Goal: Answer question/provide support: Answer question/provide support

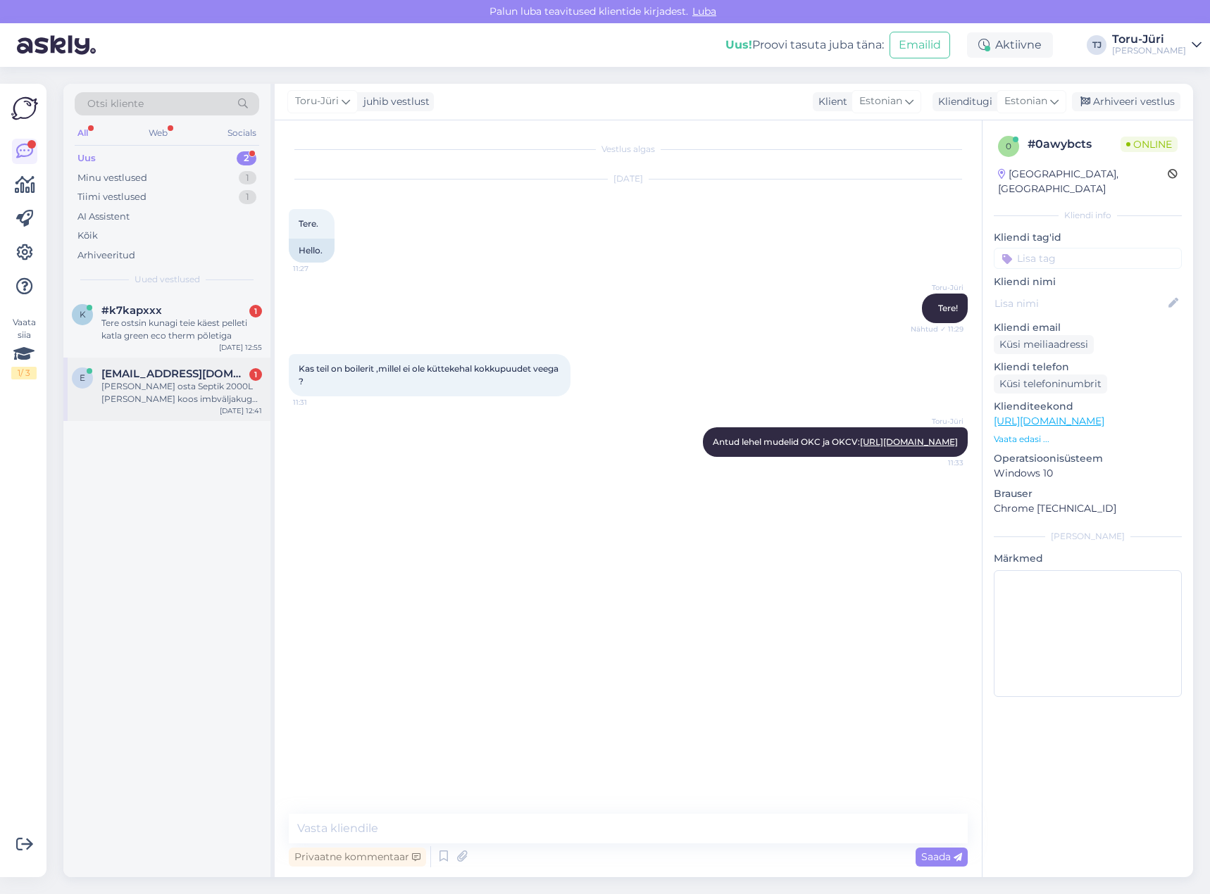
click at [221, 392] on div "[PERSON_NAME] osta Septik 2000L [PERSON_NAME] koos imbväljakuga ja tellida see …" at bounding box center [181, 392] width 161 height 25
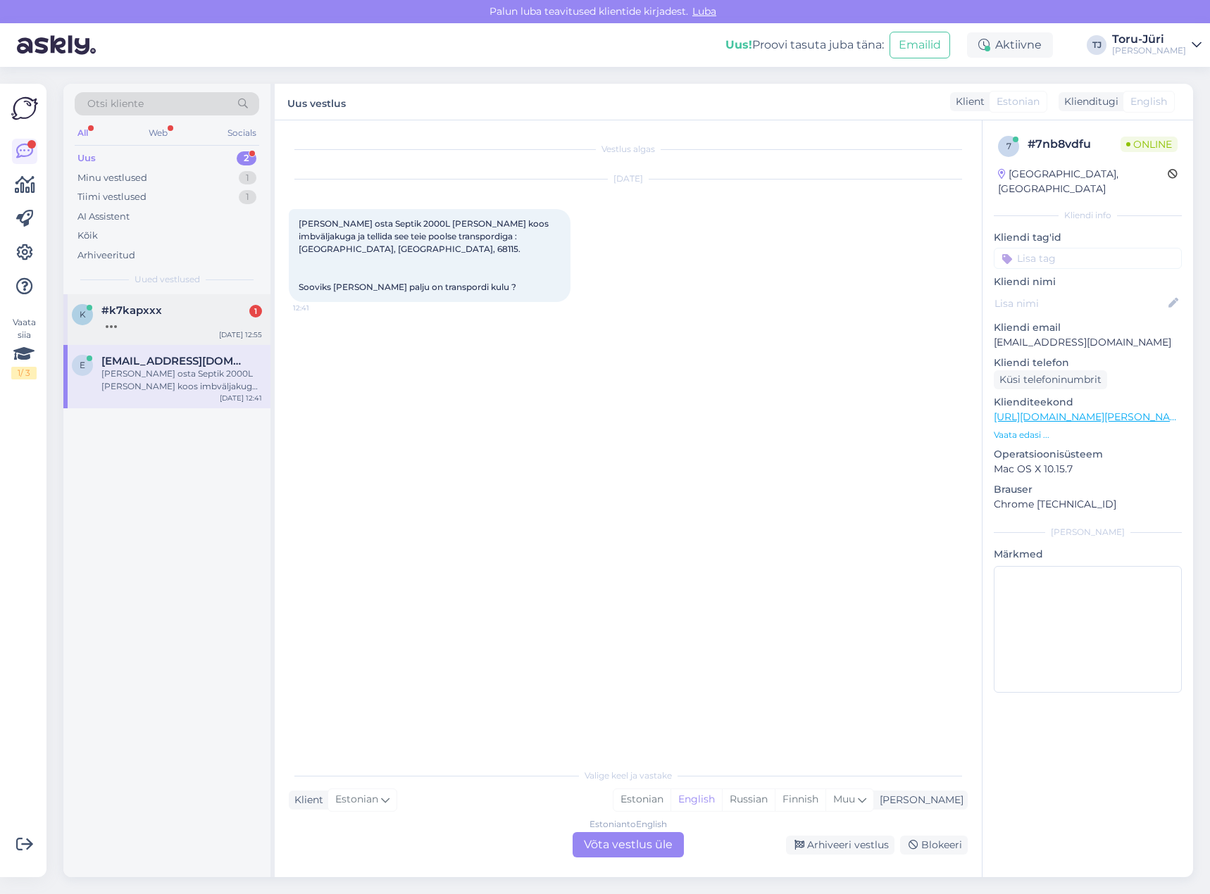
click at [175, 329] on div at bounding box center [181, 323] width 161 height 13
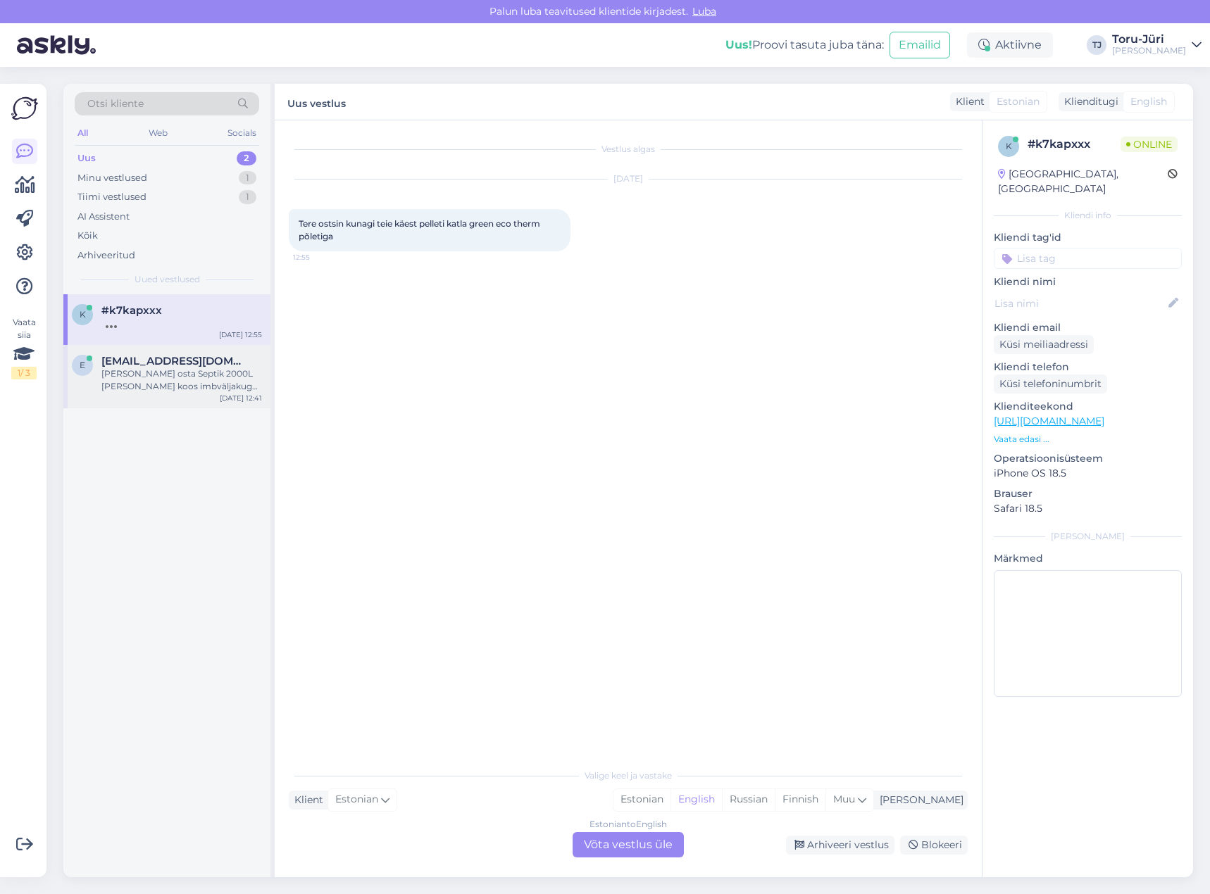
click at [175, 367] on span "[EMAIL_ADDRESS][DOMAIN_NAME]" at bounding box center [174, 361] width 146 height 13
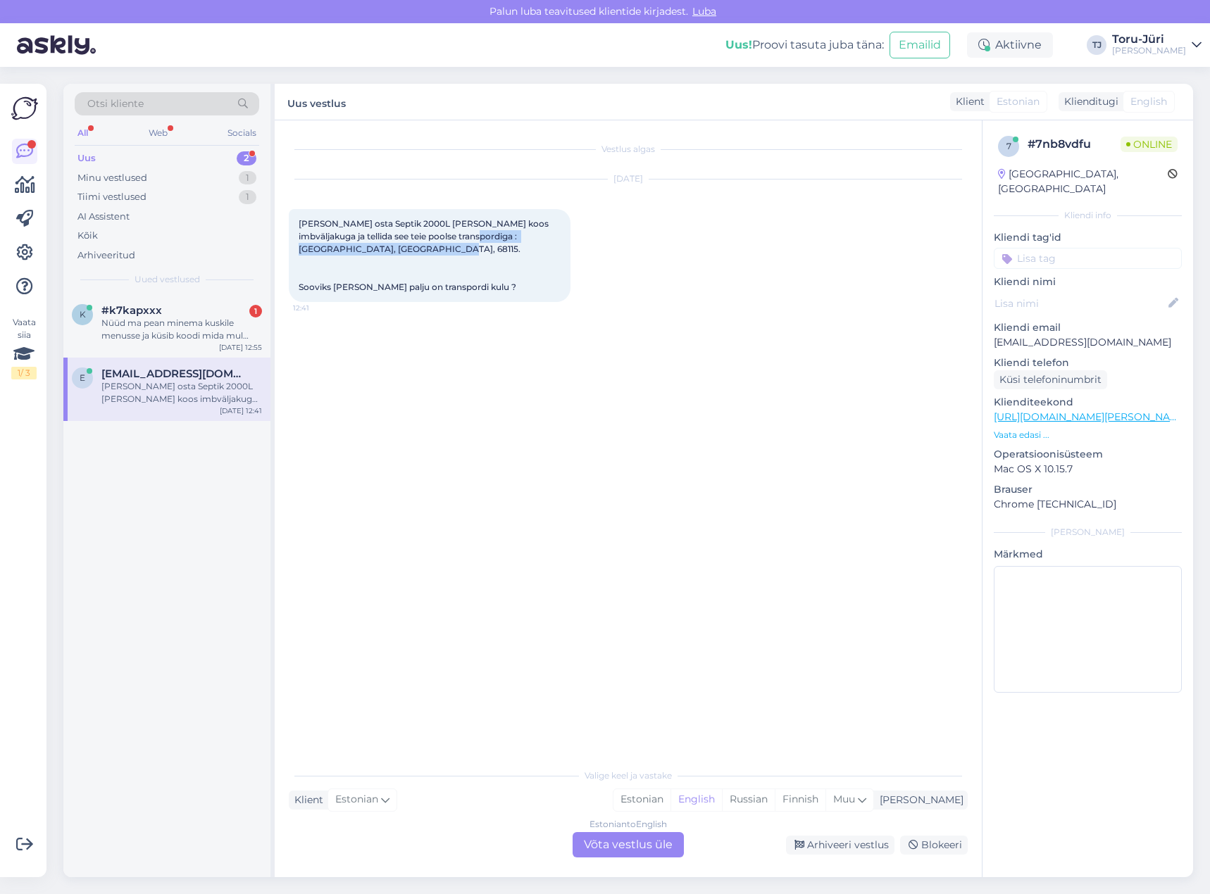
drag, startPoint x: 390, startPoint y: 250, endPoint x: 452, endPoint y: 237, distance: 63.4
click at [452, 237] on span "[PERSON_NAME] osta Septik 2000L [PERSON_NAME] koos imbväljakuga ja tellida see …" at bounding box center [425, 255] width 252 height 74
copy span "Valgamaa [GEOGRAPHIC_DATA], [GEOGRAPHIC_DATA], 68115"
click at [206, 380] on span "[EMAIL_ADDRESS][DOMAIN_NAME]" at bounding box center [174, 374] width 146 height 13
click at [664, 844] on div "Estonian to English Võta vestlus üle" at bounding box center [628, 844] width 111 height 25
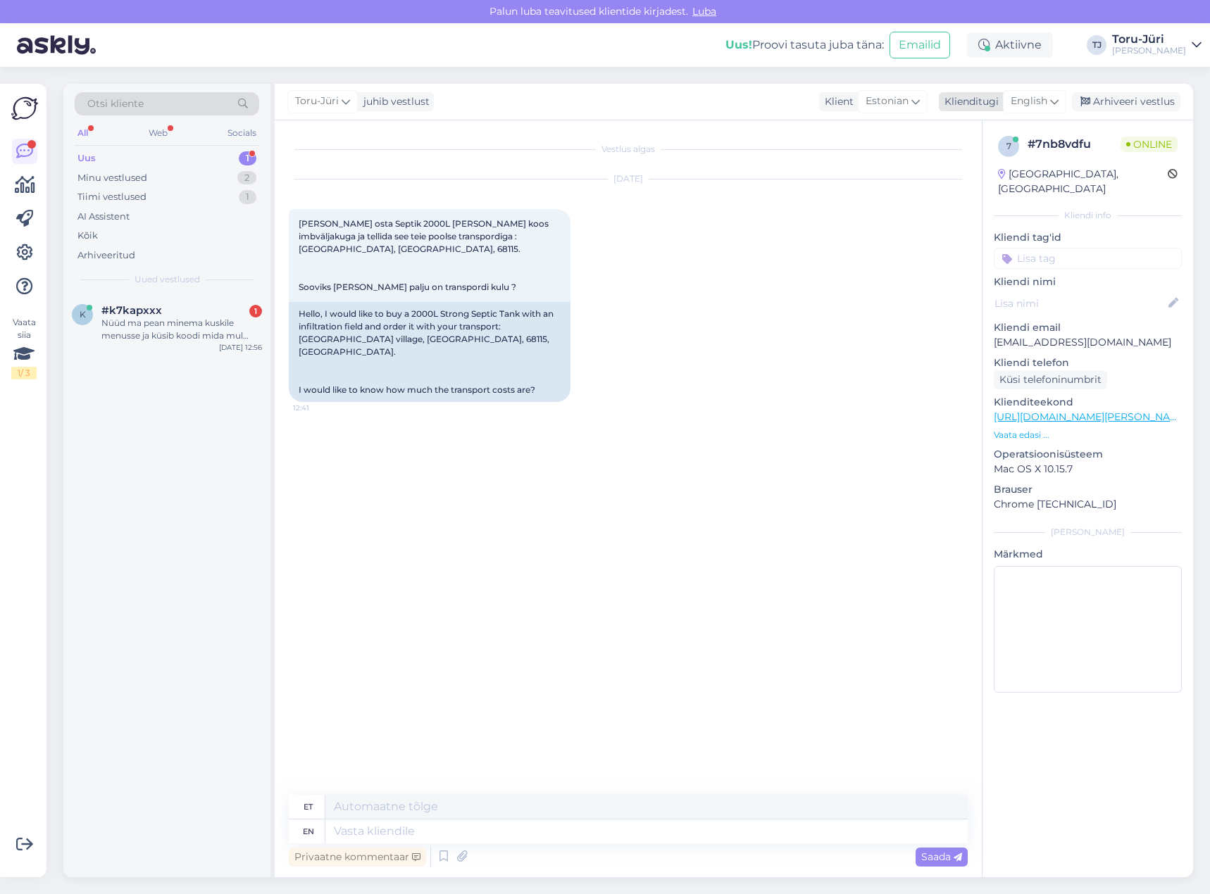
click at [1042, 102] on span "English" at bounding box center [1029, 101] width 37 height 15
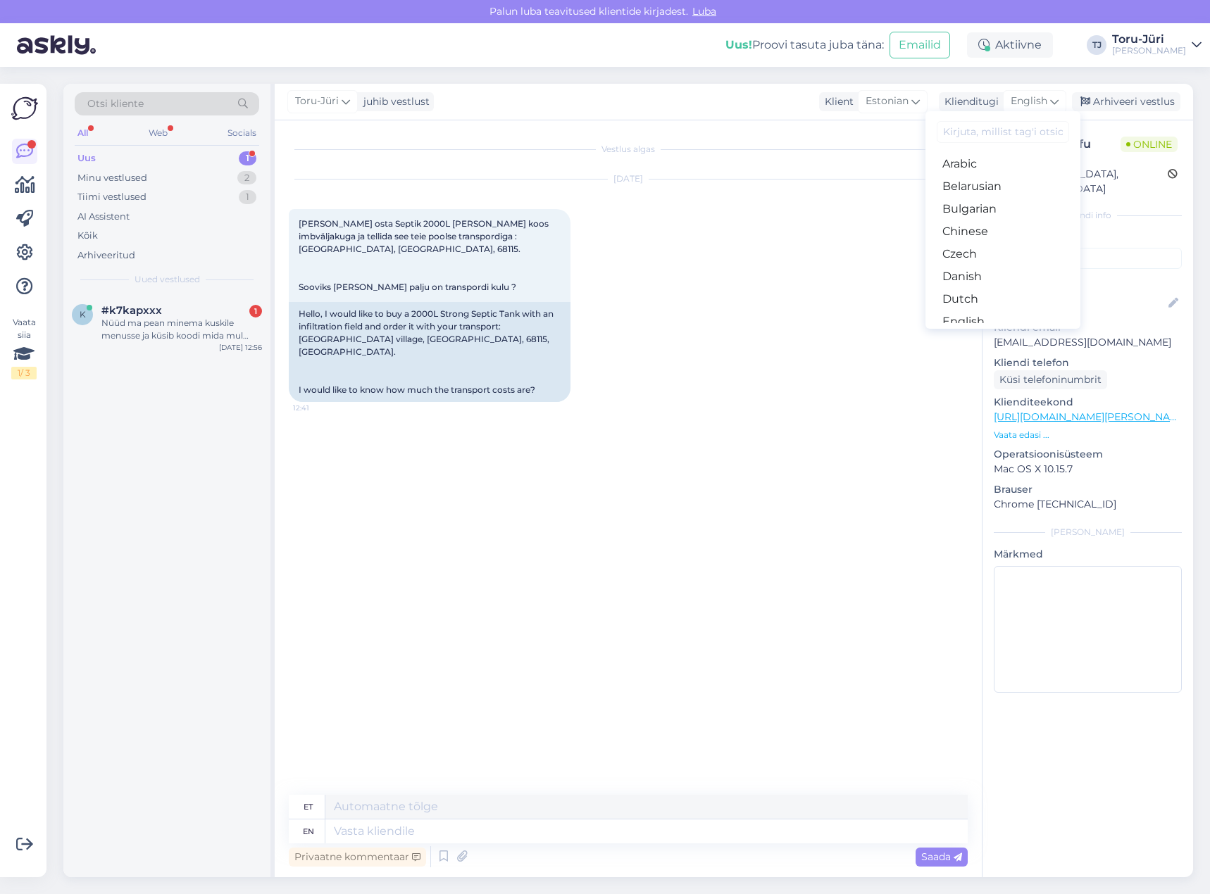
drag, startPoint x: 990, startPoint y: 270, endPoint x: 923, endPoint y: 315, distance: 80.9
click at [990, 333] on link "Estonian" at bounding box center [1002, 344] width 155 height 23
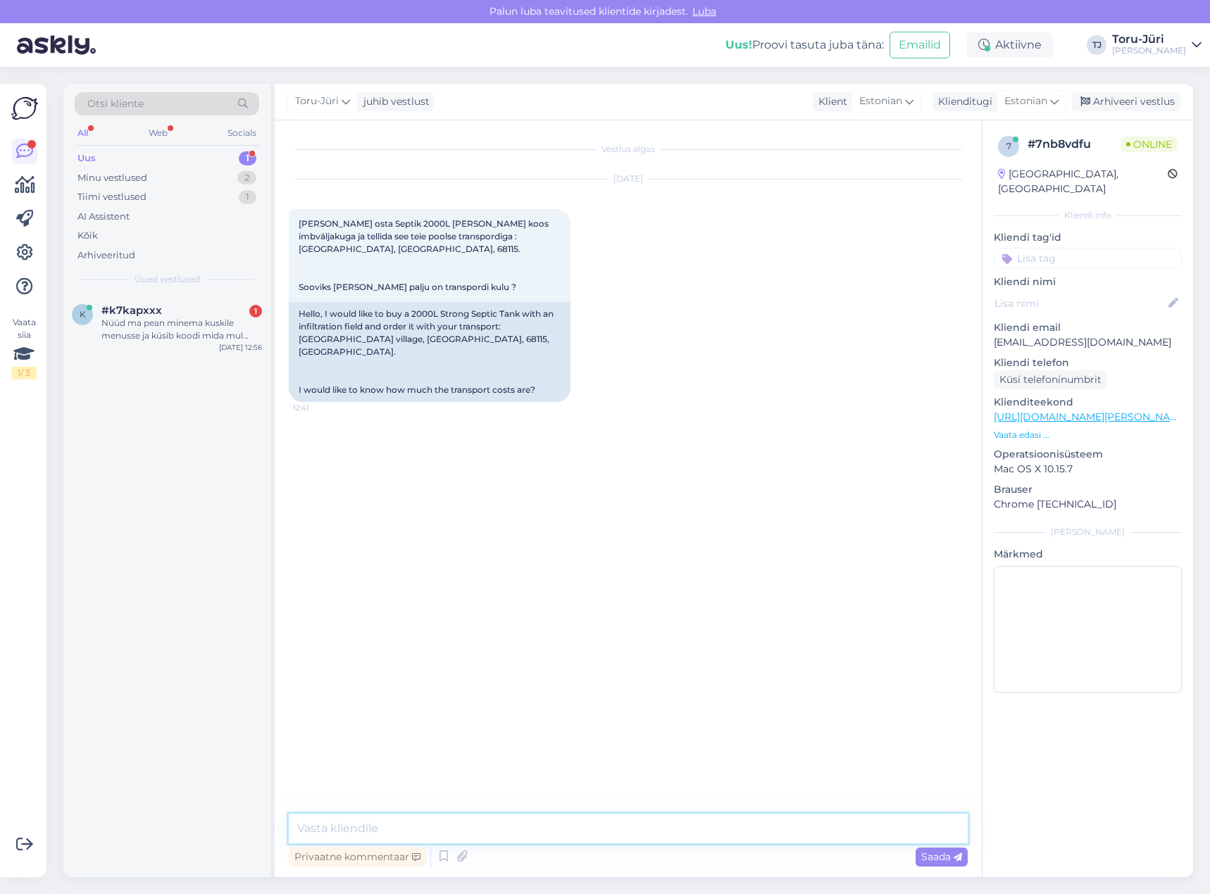
click at [556, 823] on textarea at bounding box center [628, 829] width 679 height 30
type textarea "Tere!"
type textarea "Kahjuks transporti ei paku hetkel"
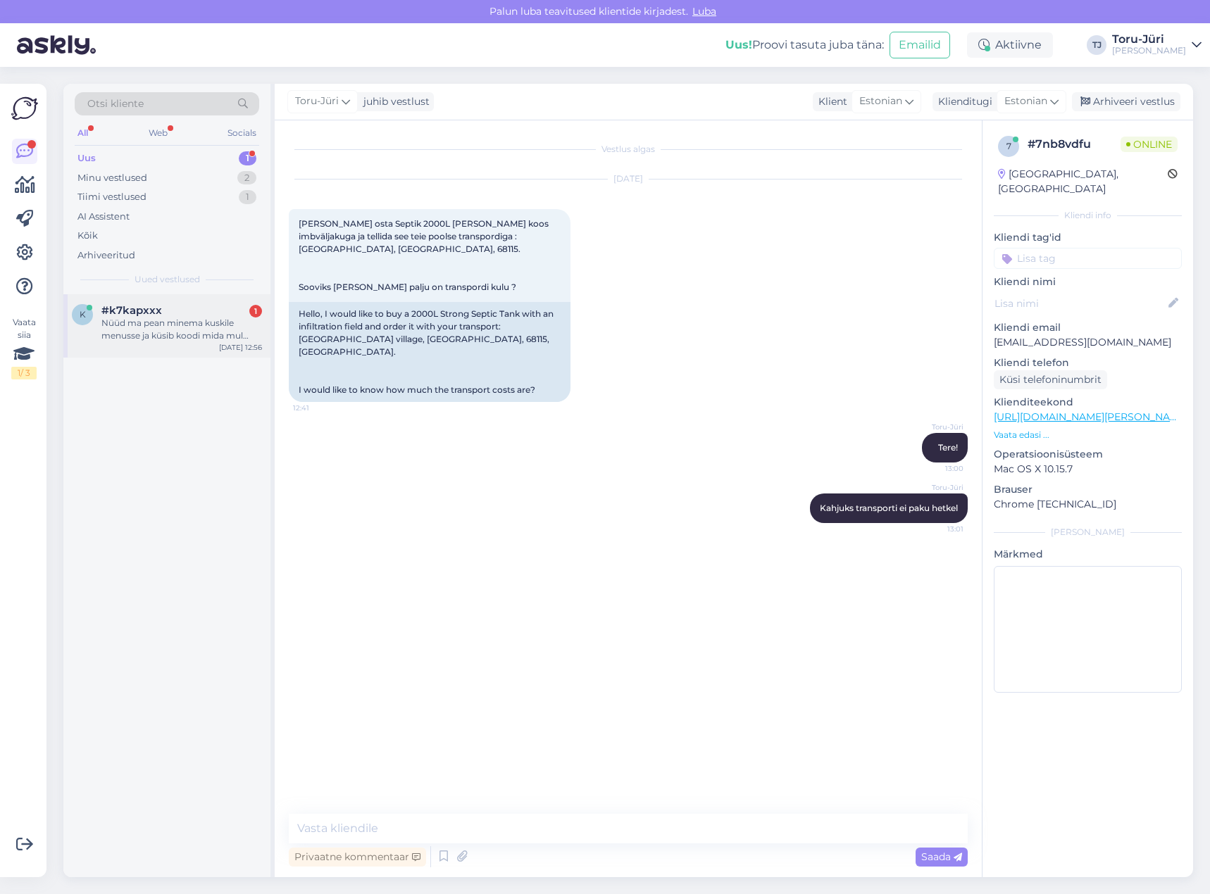
click at [211, 327] on div "Nüüd ma pean minema kuskile menusse ja küsib koodi mida mul pole" at bounding box center [181, 329] width 161 height 25
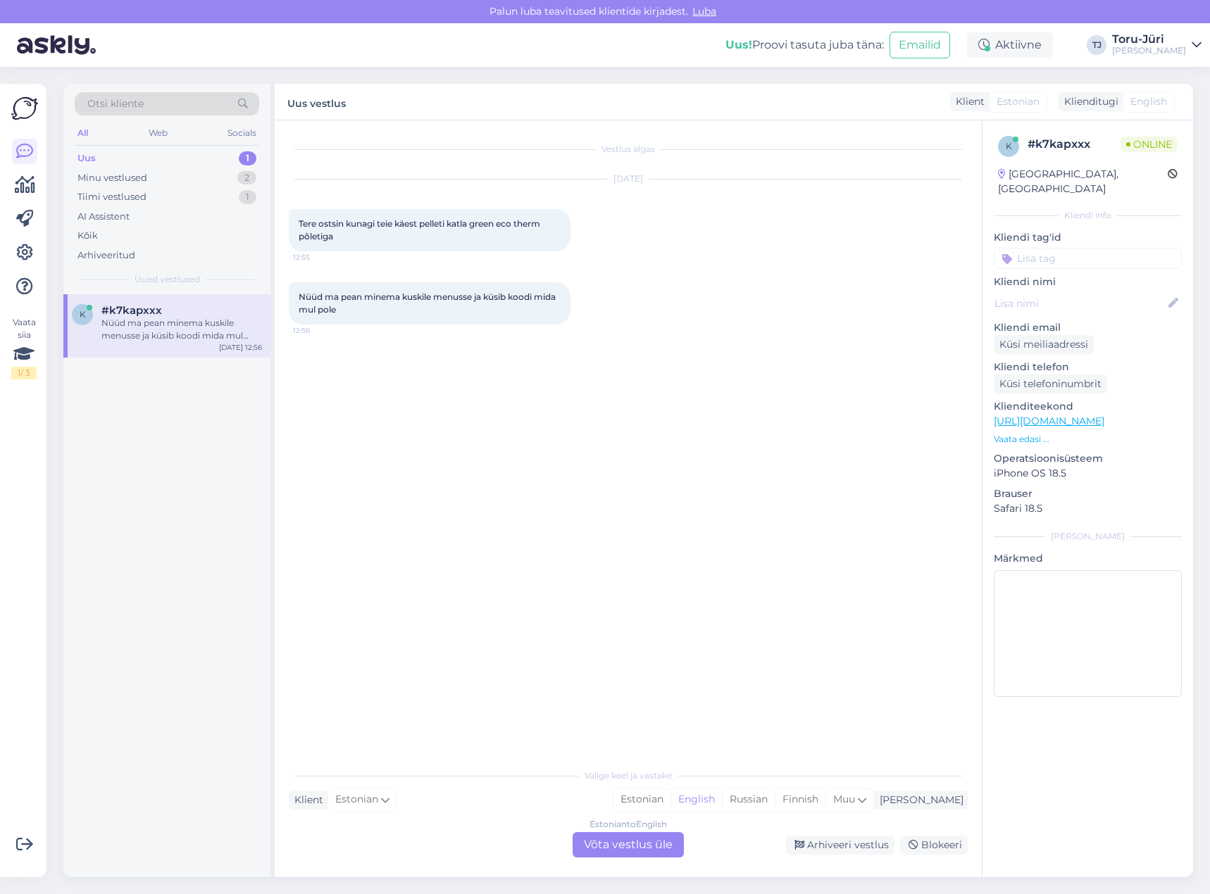
click at [619, 842] on div "Estonian to English Võta vestlus üle" at bounding box center [628, 844] width 111 height 25
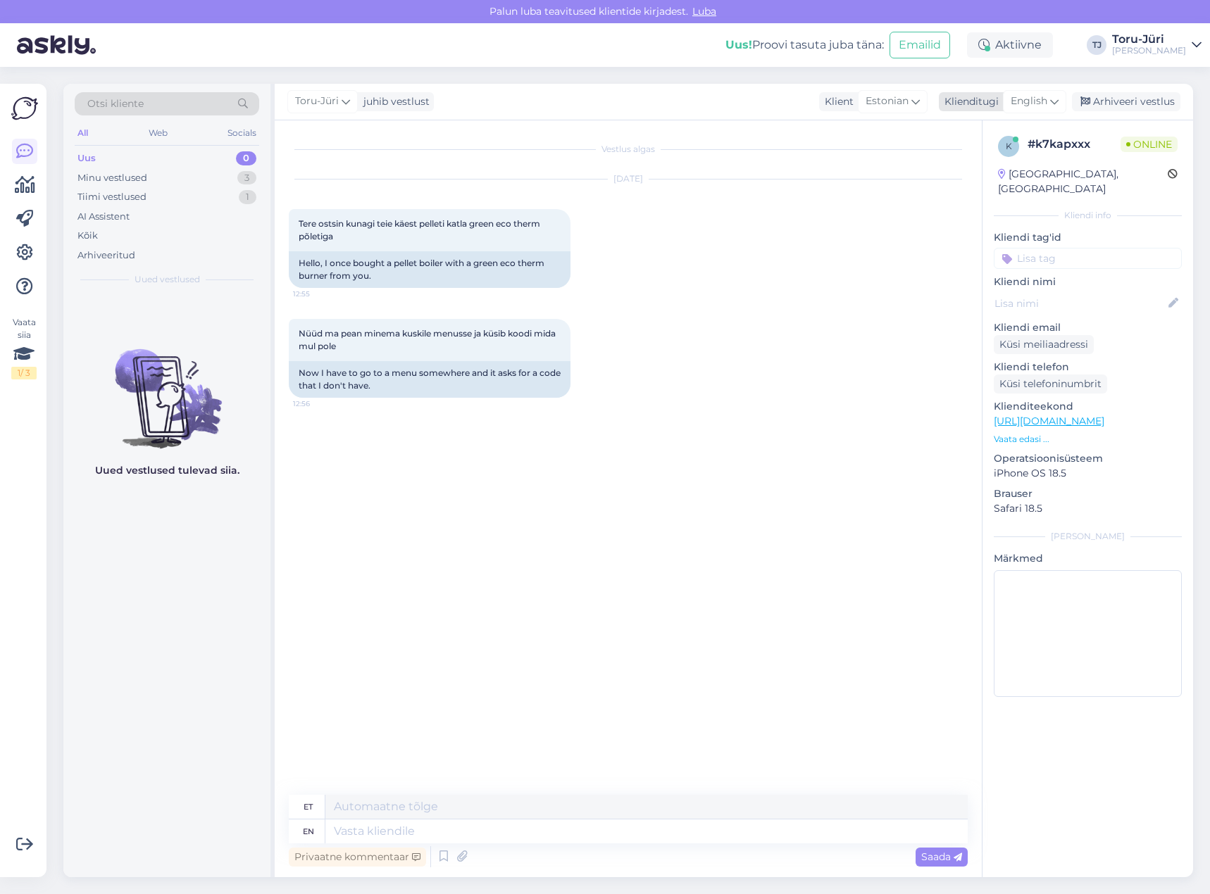
click at [1050, 106] on div "English" at bounding box center [1034, 101] width 63 height 23
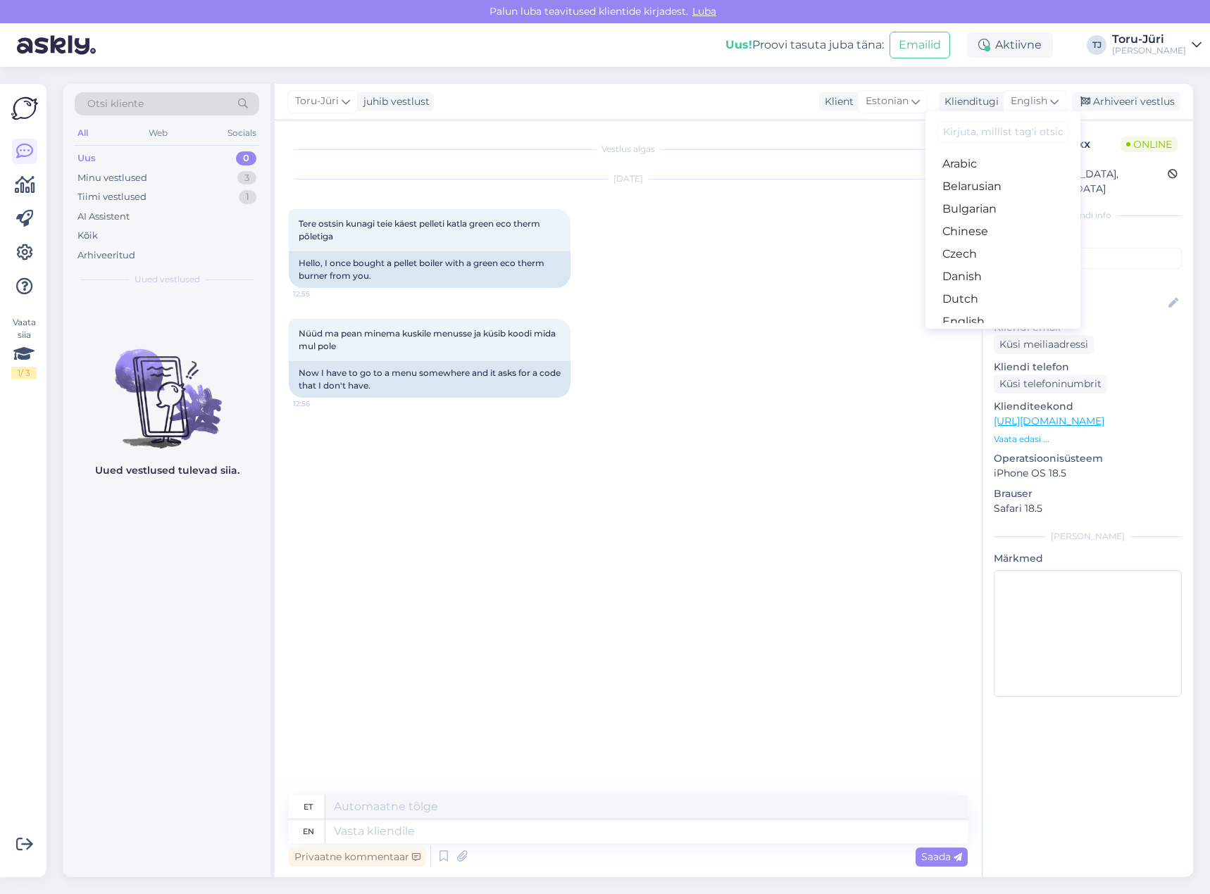
drag, startPoint x: 994, startPoint y: 274, endPoint x: 870, endPoint y: 361, distance: 151.6
click at [994, 333] on link "Estonian" at bounding box center [1002, 344] width 155 height 23
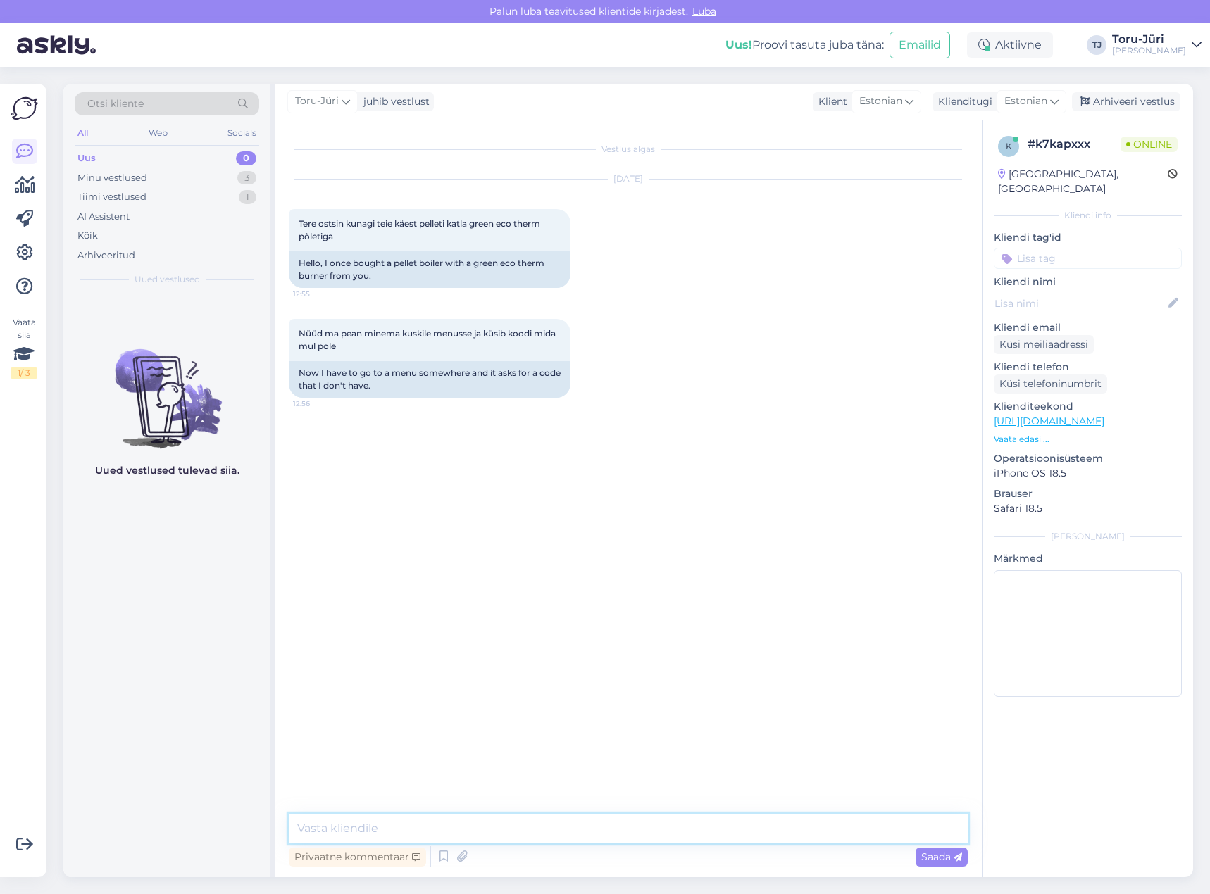
click at [469, 831] on textarea at bounding box center [628, 829] width 679 height 30
type textarea "Tere!"
click at [554, 830] on textarea at bounding box center [628, 829] width 679 height 30
paste textarea "Taavi Labi Tel: [PHONE_NUMBER] E-post: [EMAIL_ADDRESS][DOMAIN_NAME]"
type textarea "Võtke ühendust meie hooldusjuhiga: Taavi Labi Tel: [PHONE_NUMBER] E-post: [EMAI…"
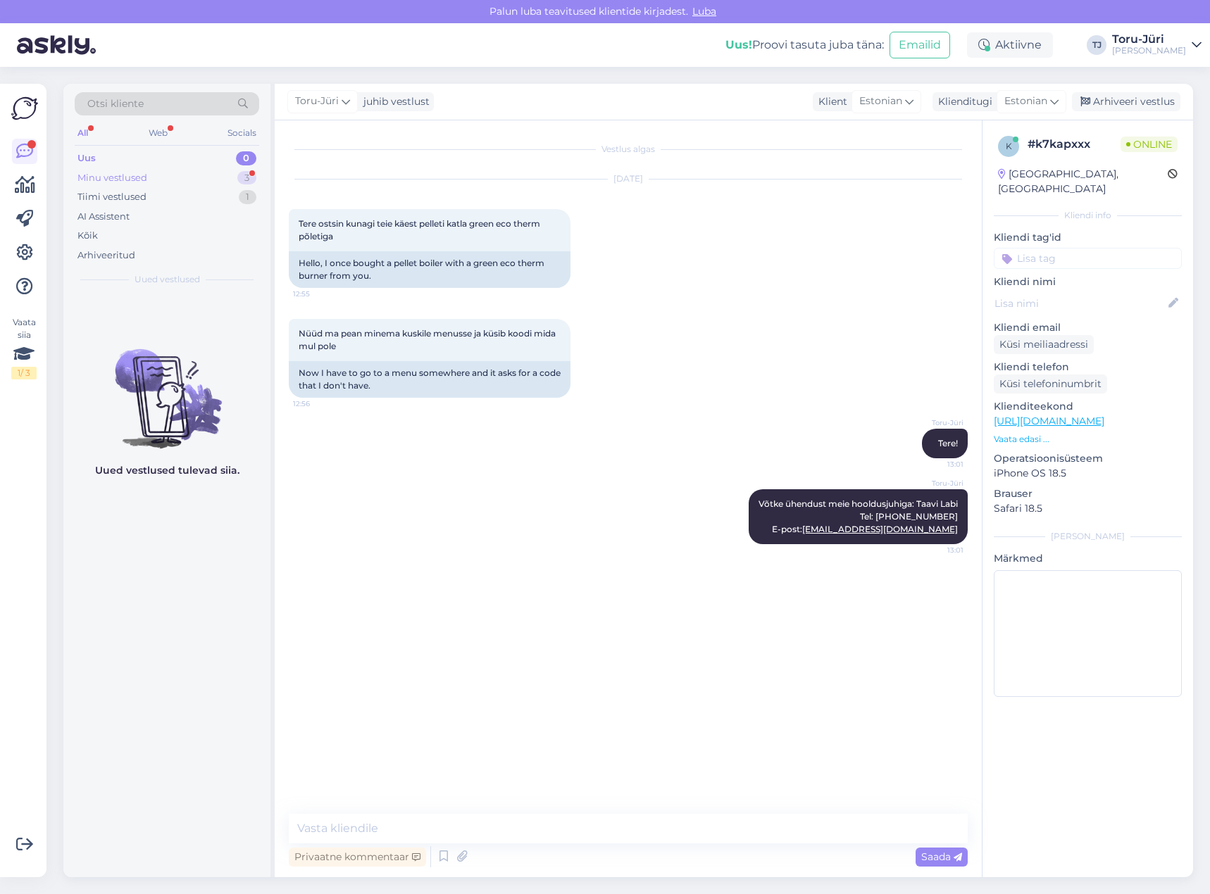
click at [214, 181] on div "Minu vestlused 3" at bounding box center [167, 178] width 185 height 20
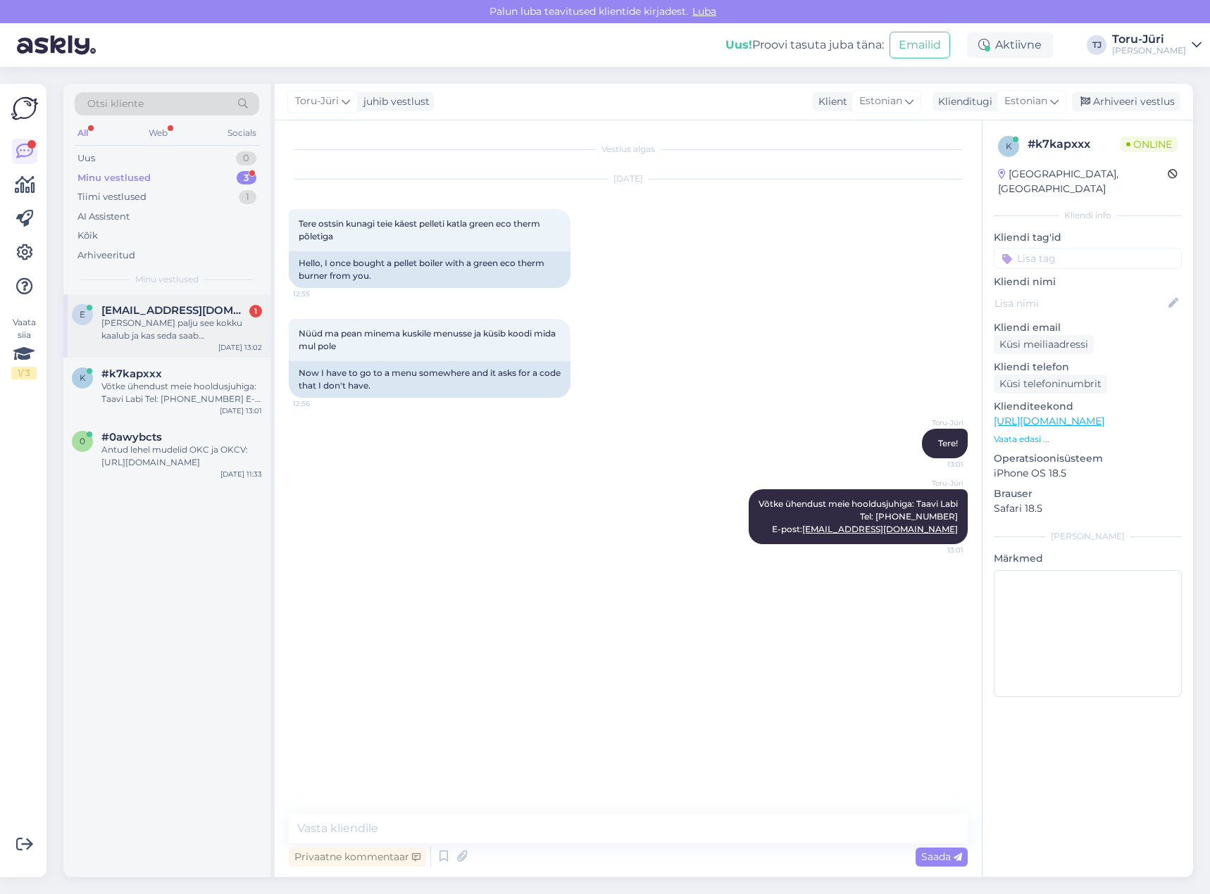
click at [182, 328] on div "[PERSON_NAME] palju see kokku kaalub ja kas seda saab [PERSON_NAME] [PERSON_NAM…" at bounding box center [181, 329] width 161 height 25
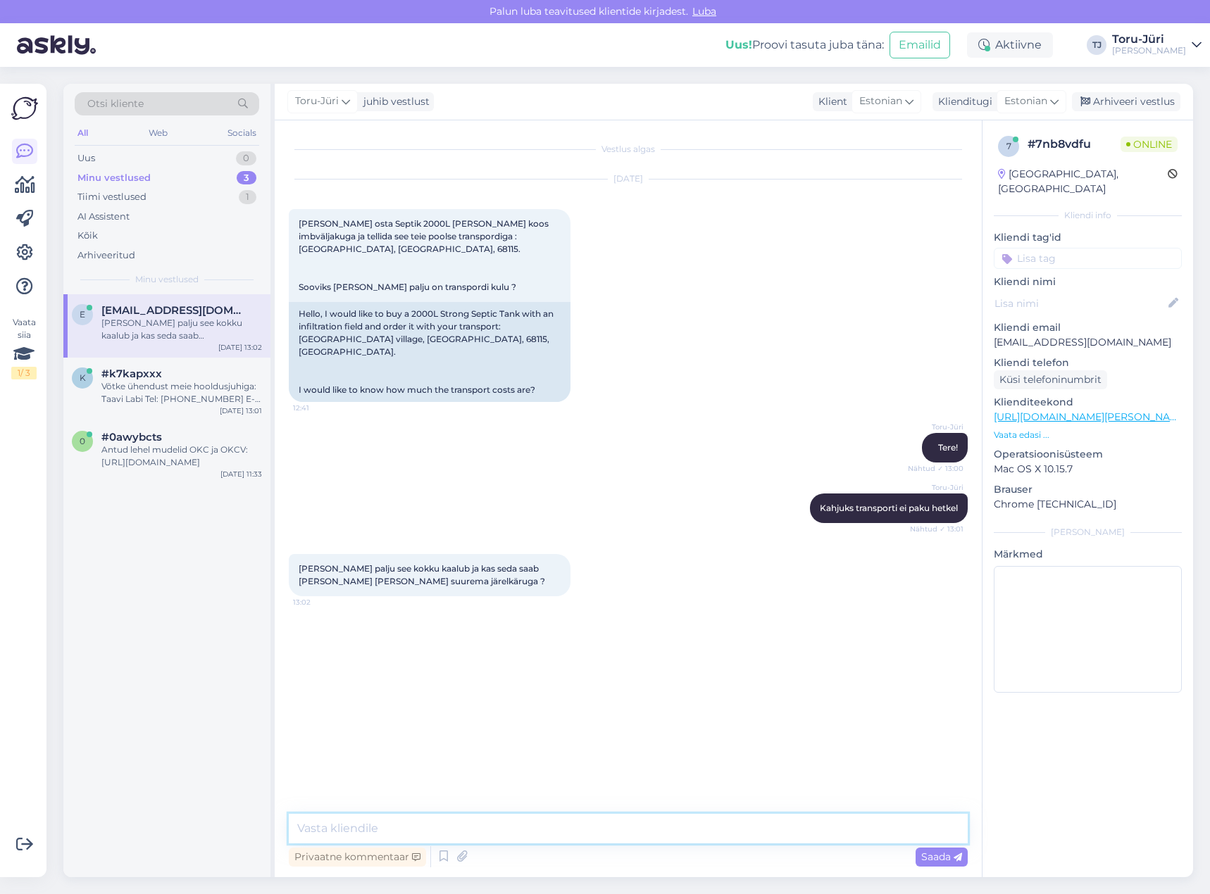
click at [449, 817] on textarea at bounding box center [628, 829] width 679 height 30
type textarea "Ü"
paste textarea "[URL][DOMAIN_NAME]"
type textarea "Toote galeriis on näha ka mõõdud, vaadake siit: [URL][DOMAIN_NAME]"
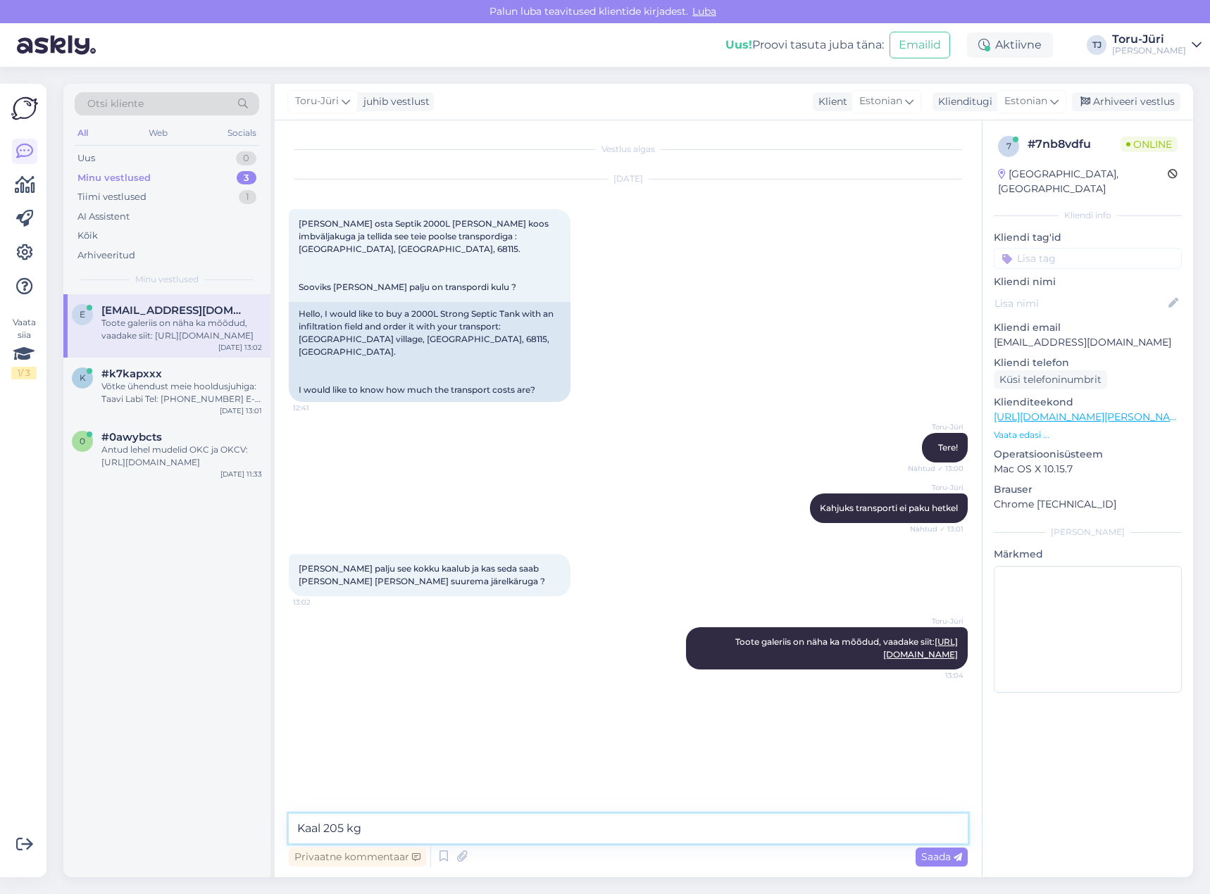
type textarea "Kaal 205 kg"
click at [454, 826] on textarea "Kaal 205 kg" at bounding box center [628, 829] width 679 height 30
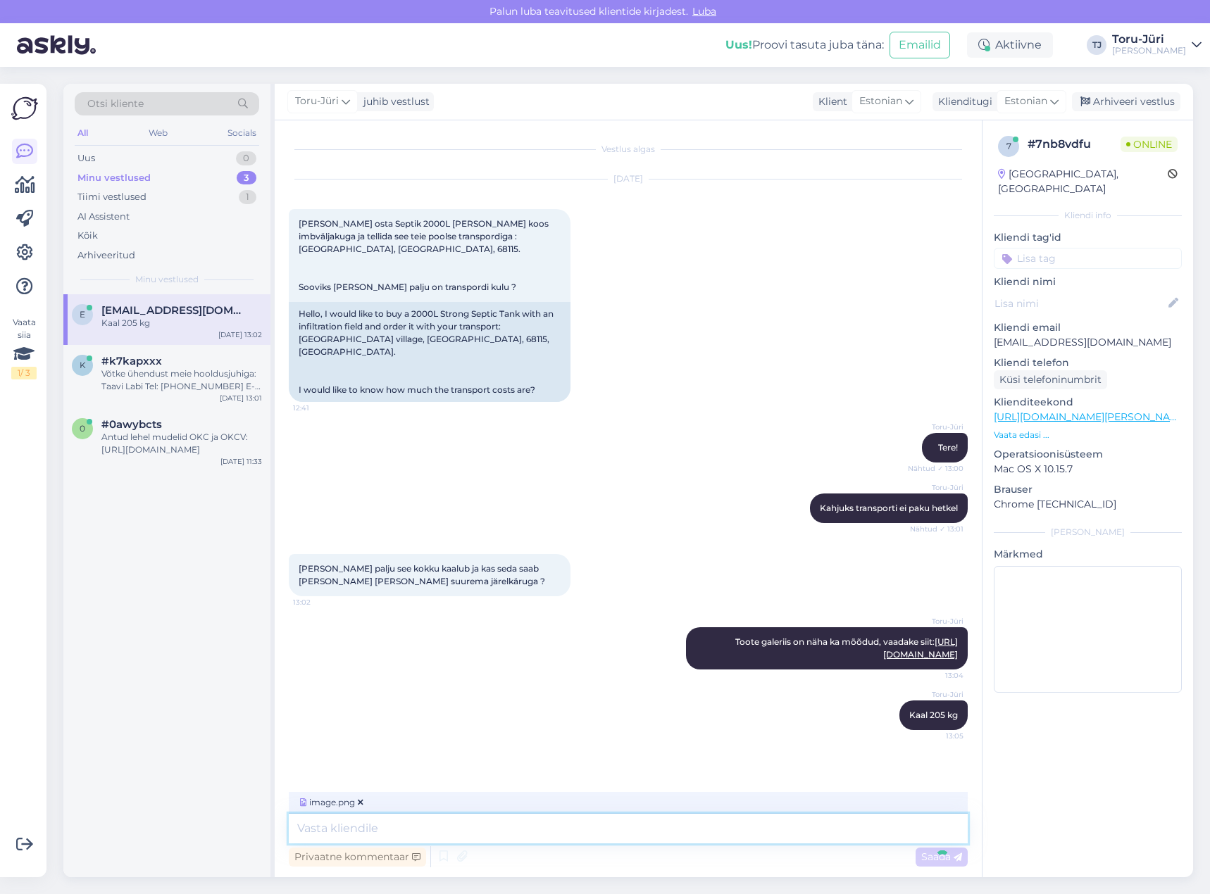
scroll to position [33, 0]
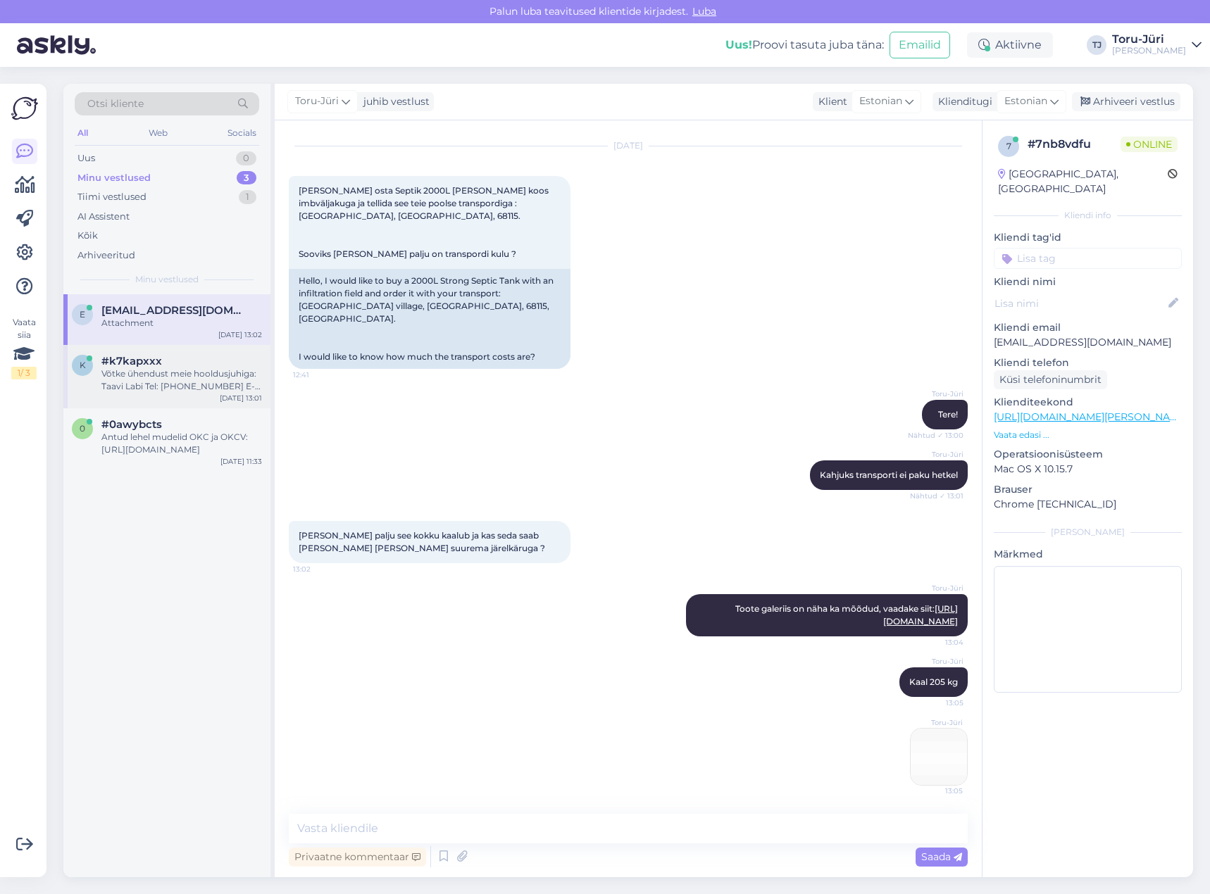
click at [195, 370] on div "Võtke ühendust meie hooldusjuhiga: Taavi Labi Tel: [PHONE_NUMBER] E-post: [EMAI…" at bounding box center [181, 380] width 161 height 25
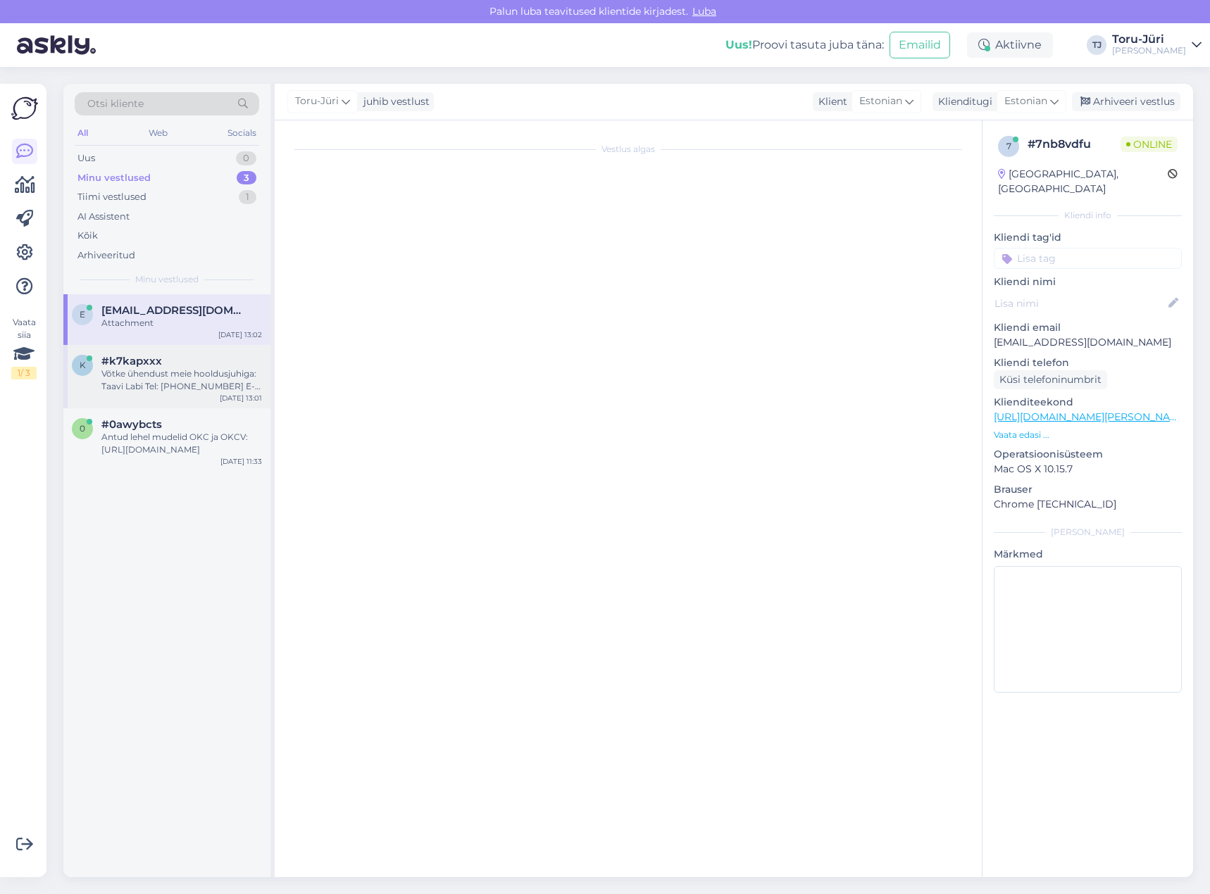
scroll to position [0, 0]
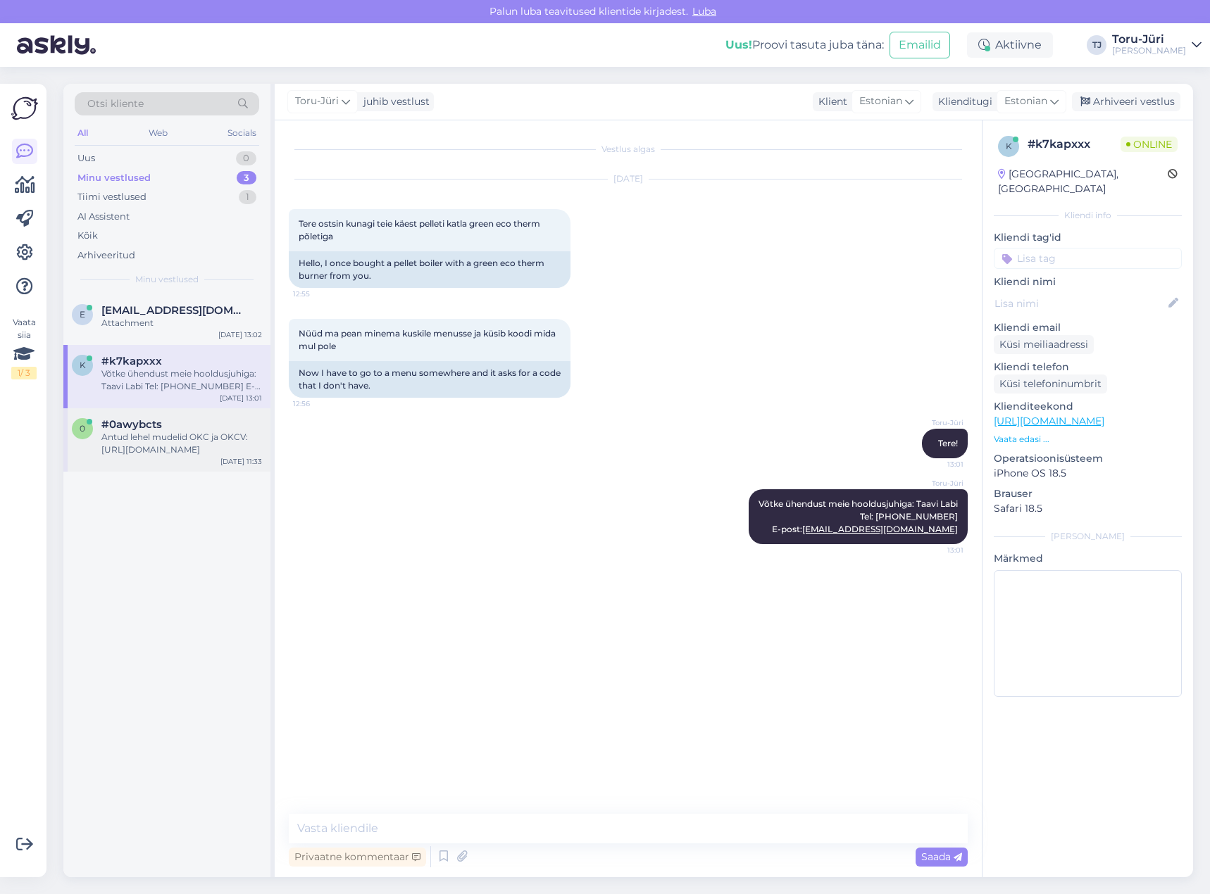
click at [191, 440] on div "Antud lehel mudelid OKC ja OKCV: [URL][DOMAIN_NAME]" at bounding box center [181, 443] width 161 height 25
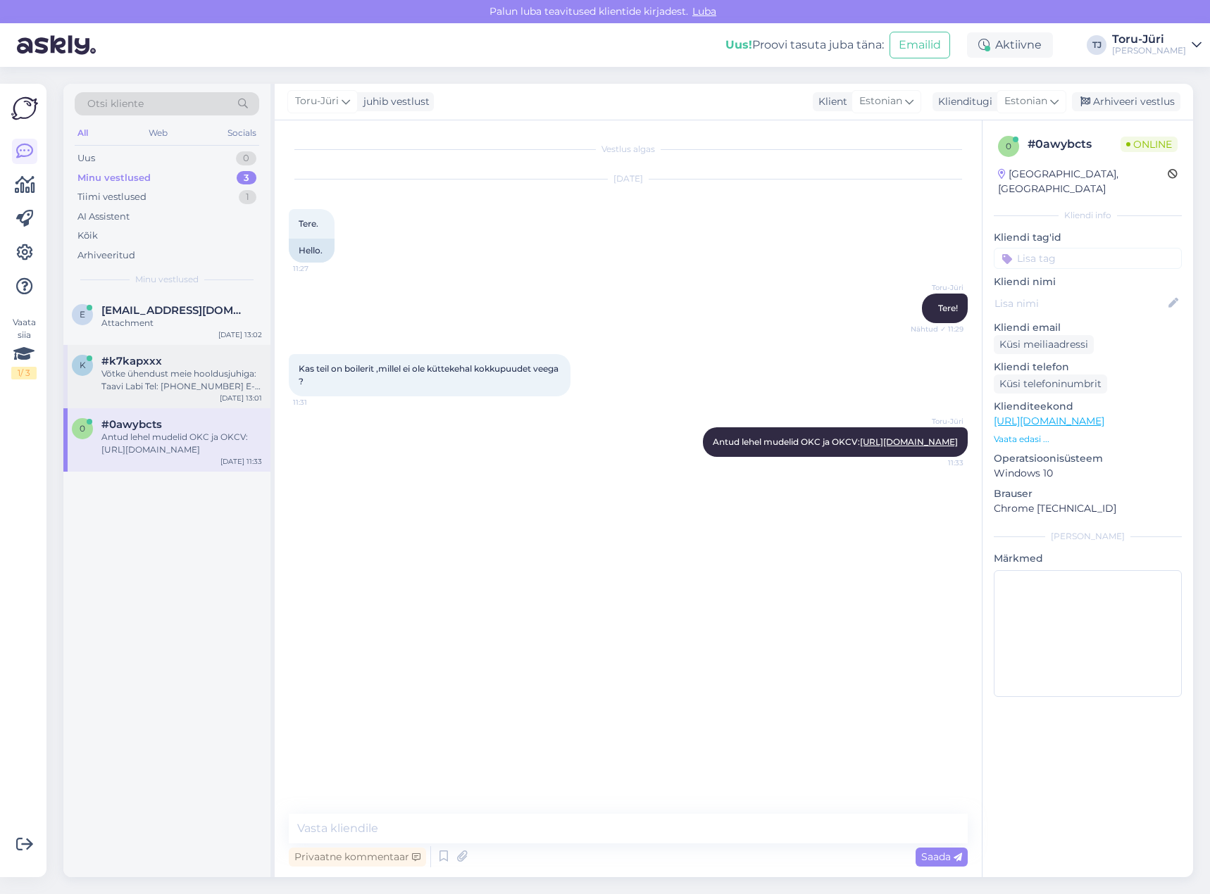
click at [177, 380] on div "Võtke ühendust meie hooldusjuhiga: Taavi Labi Tel: [PHONE_NUMBER] E-post: [EMAI…" at bounding box center [181, 380] width 161 height 25
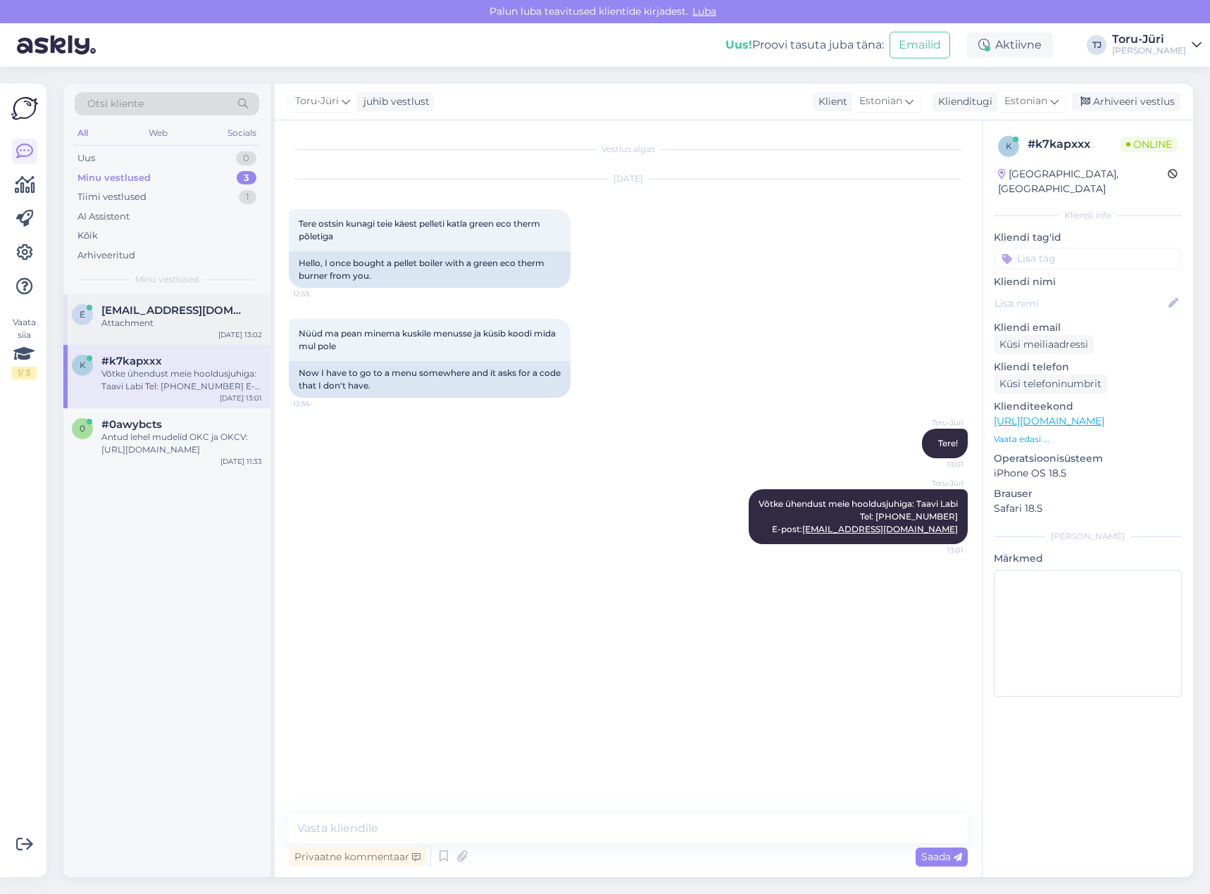
click at [206, 323] on div "Attachment" at bounding box center [181, 323] width 161 height 13
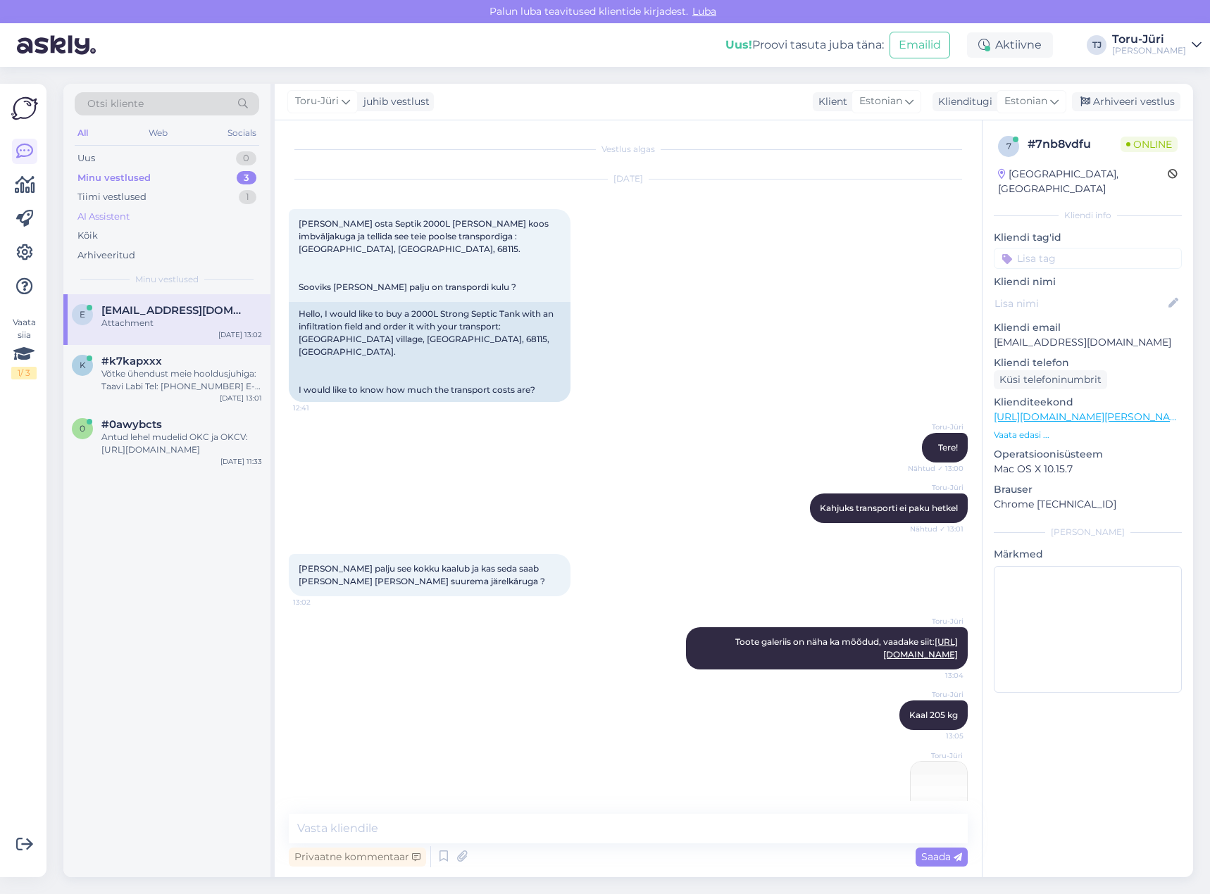
scroll to position [33, 0]
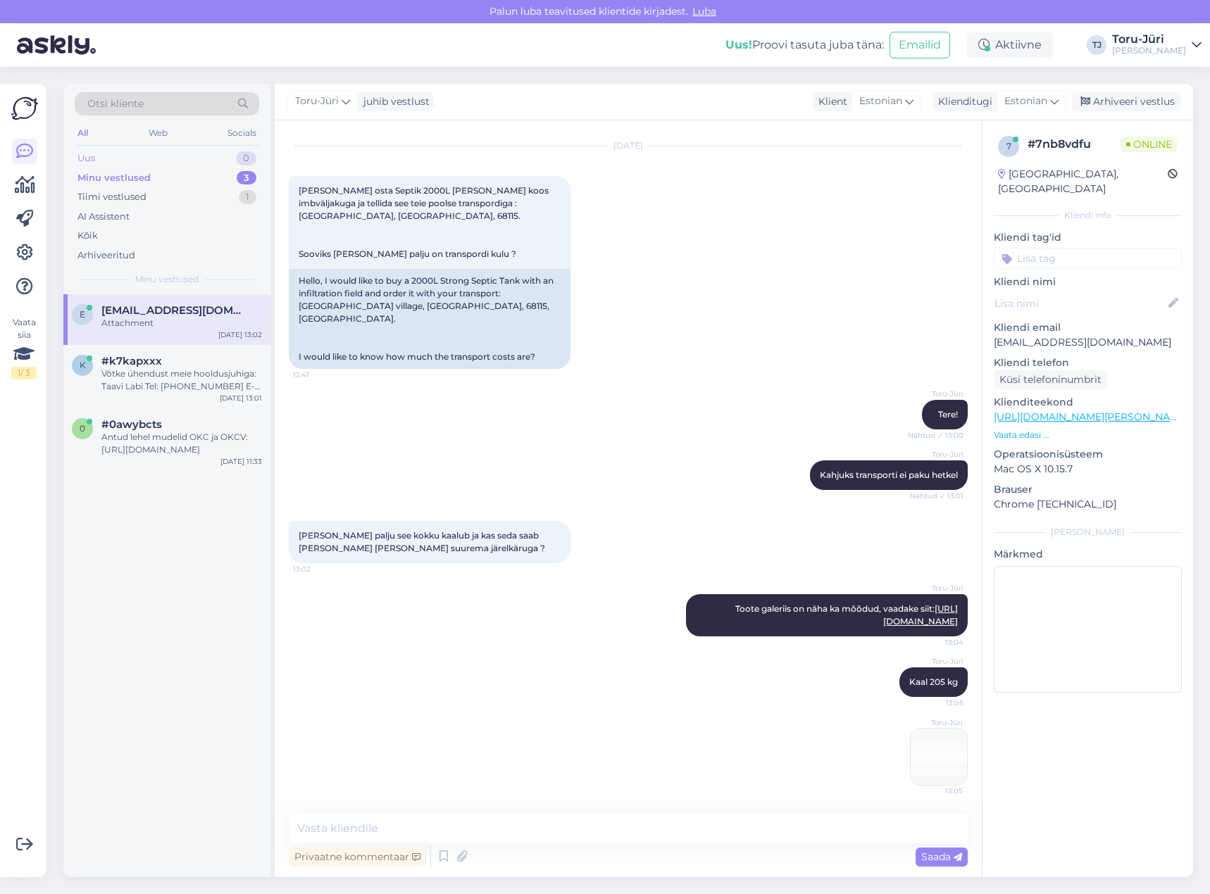
click at [186, 154] on div "Uus 0" at bounding box center [167, 159] width 185 height 20
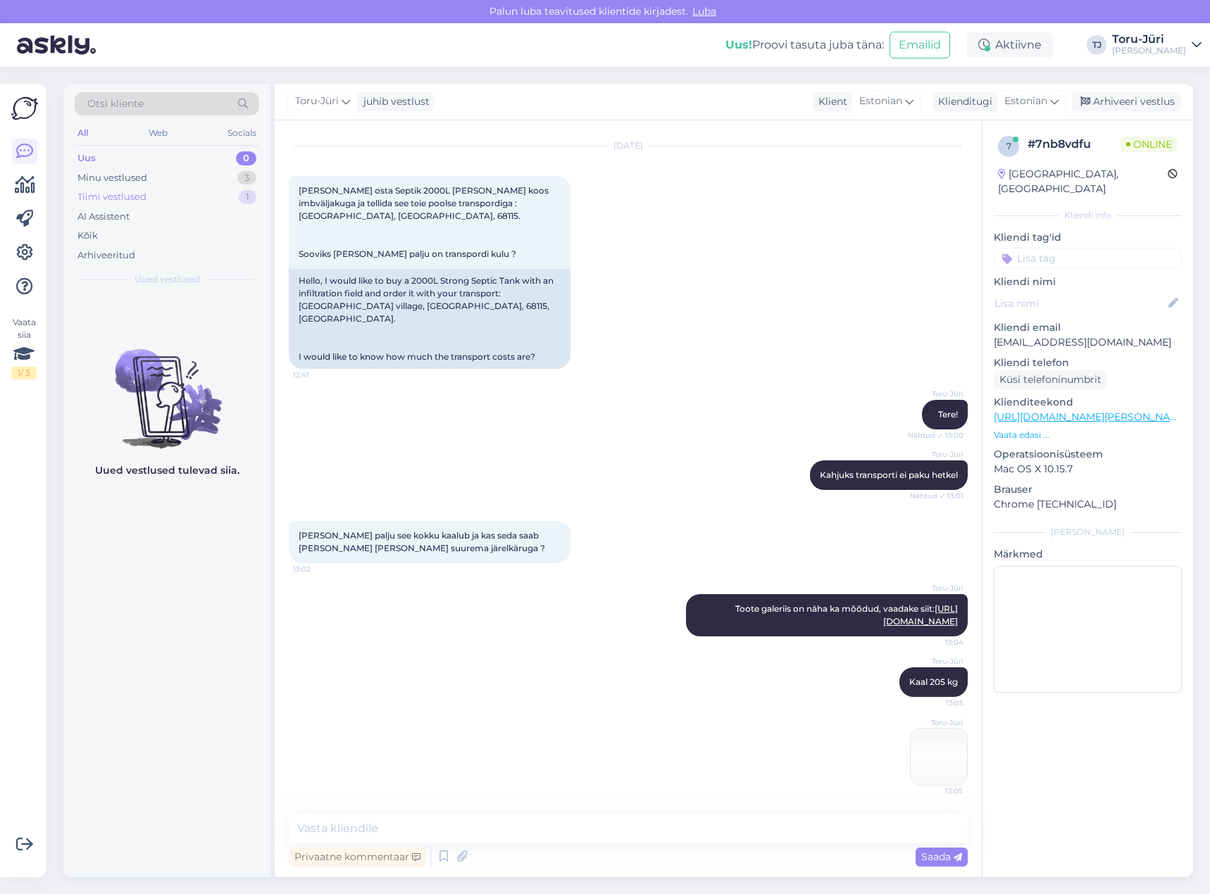
click at [178, 194] on div "Tiimi vestlused 1" at bounding box center [167, 197] width 185 height 20
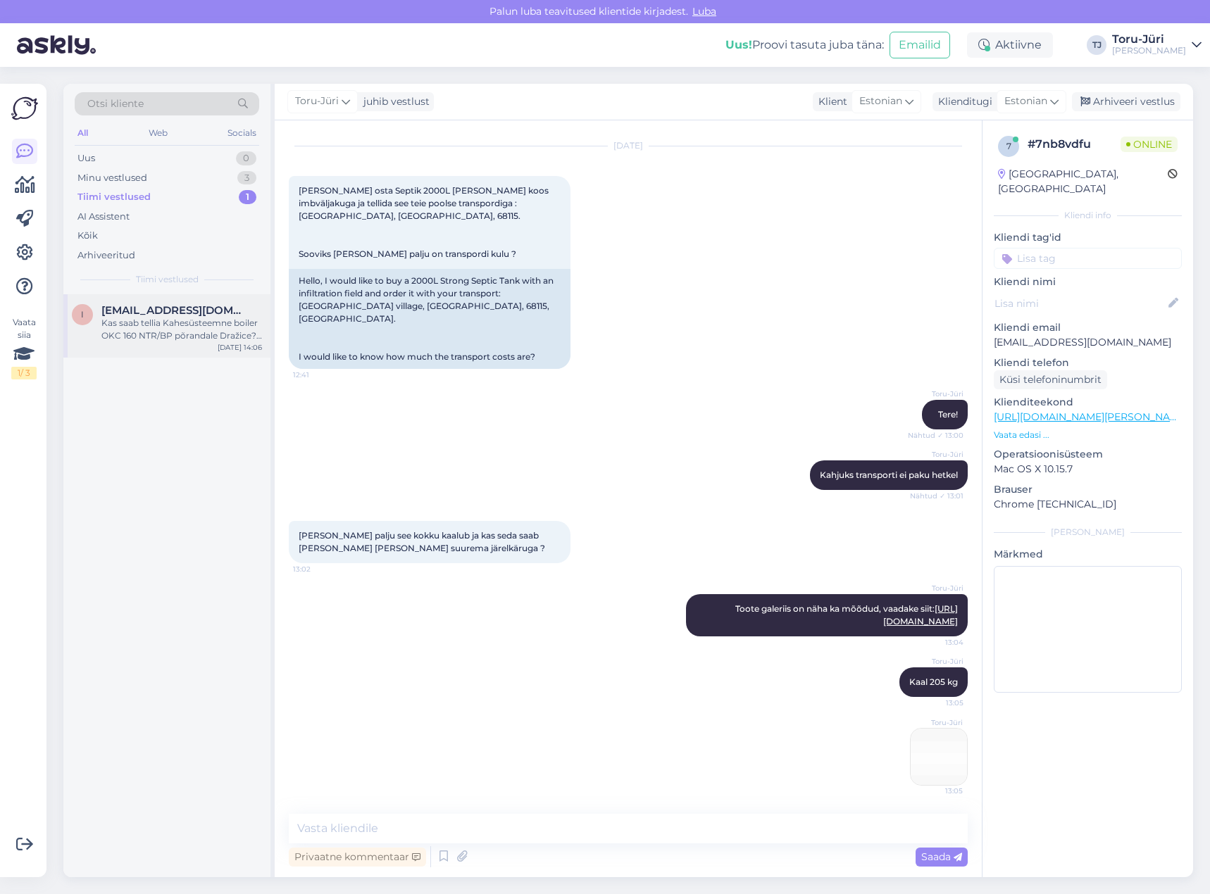
click at [152, 321] on div "Kas saab tellia Kahesüsteemne boiler OKC 160 NTR/BP põrandale Dražice? soovin k…" at bounding box center [181, 329] width 161 height 25
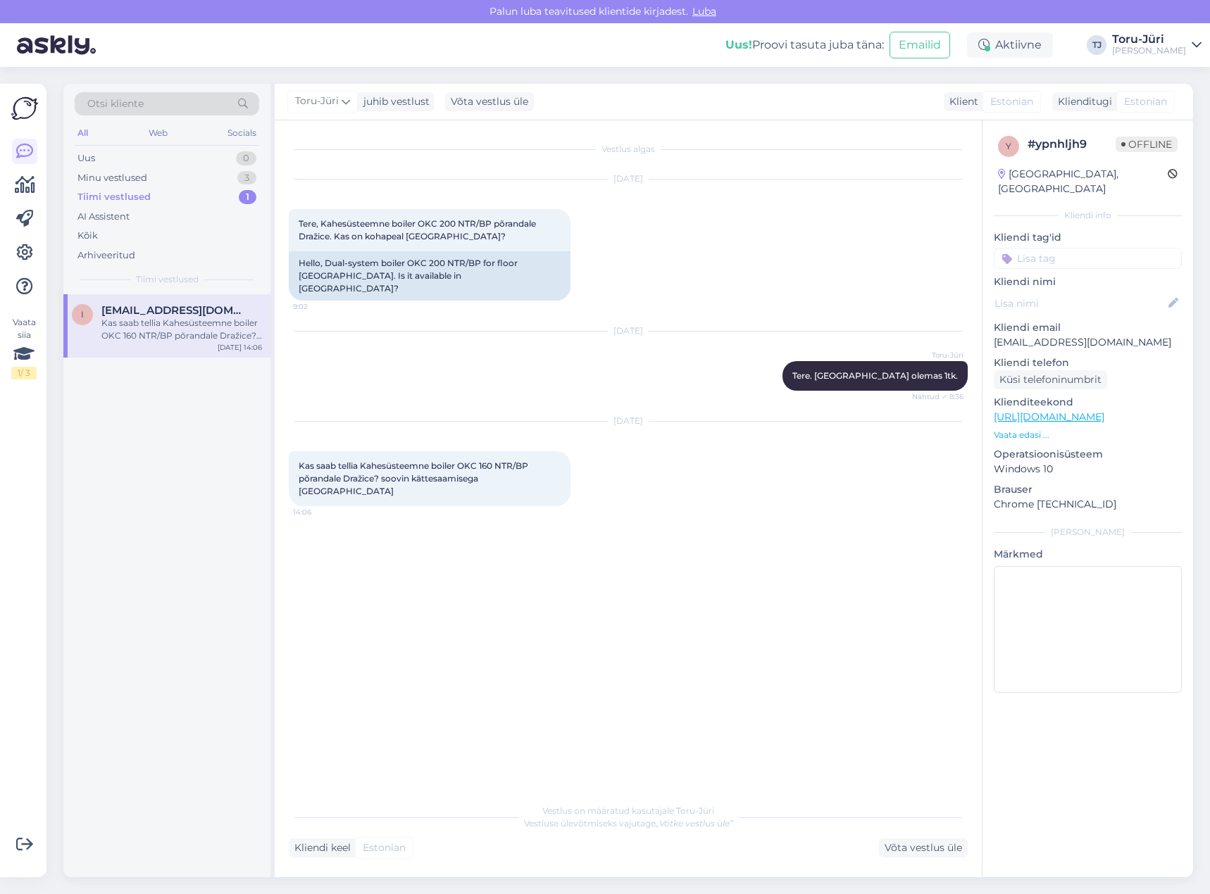
scroll to position [0, 0]
click at [163, 158] on div "Uus 0" at bounding box center [167, 159] width 185 height 20
